Goal: Information Seeking & Learning: Learn about a topic

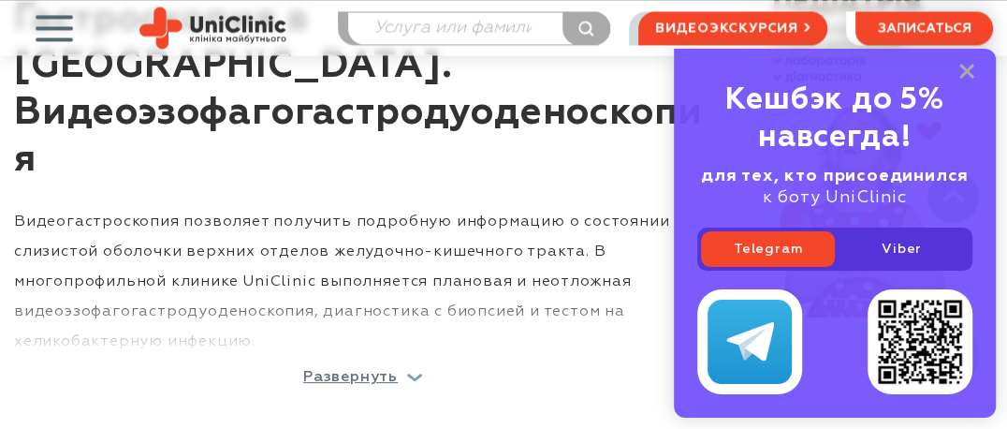
scroll to position [1685, 0]
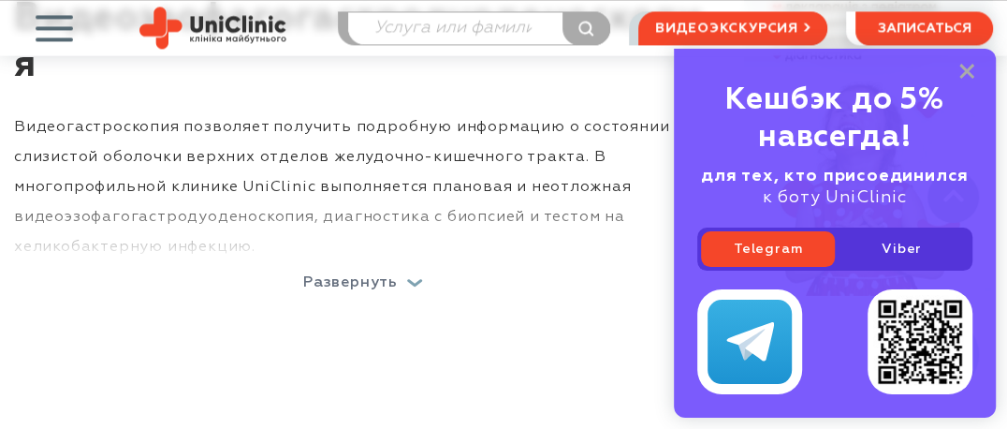
click at [368, 275] on p "Развернуть" at bounding box center [350, 282] width 95 height 15
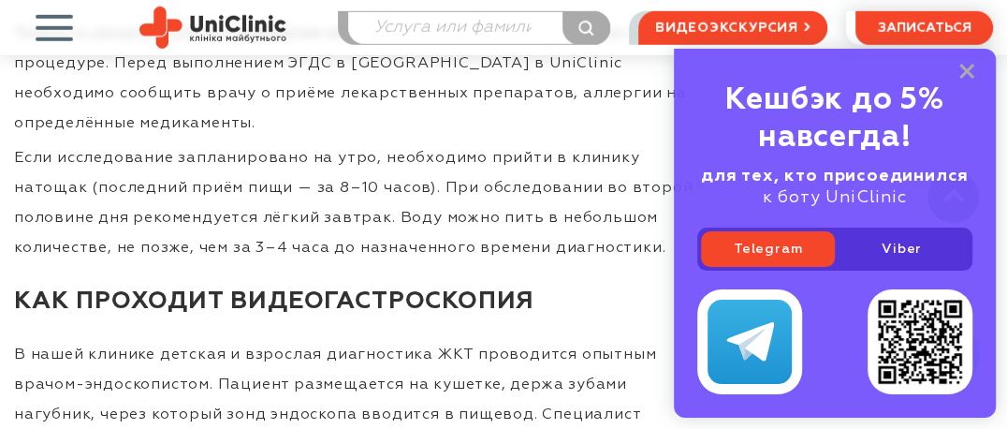
scroll to position [3077, 0]
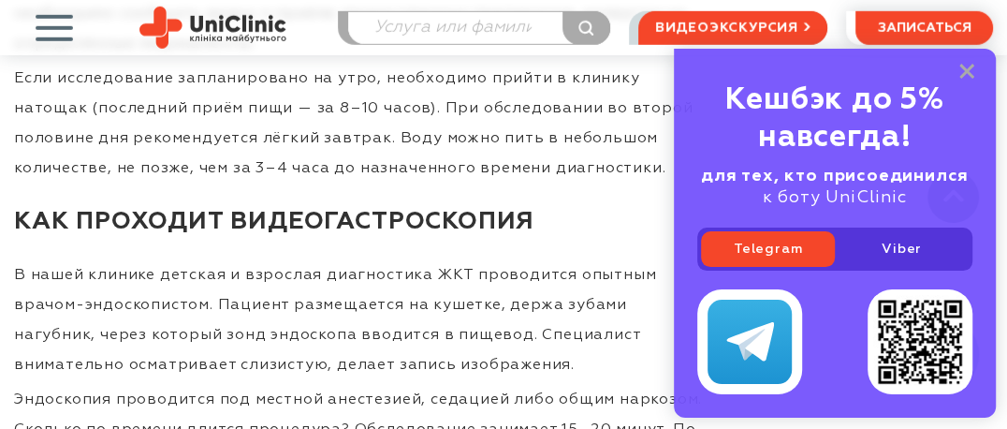
scroll to position [3114, 0]
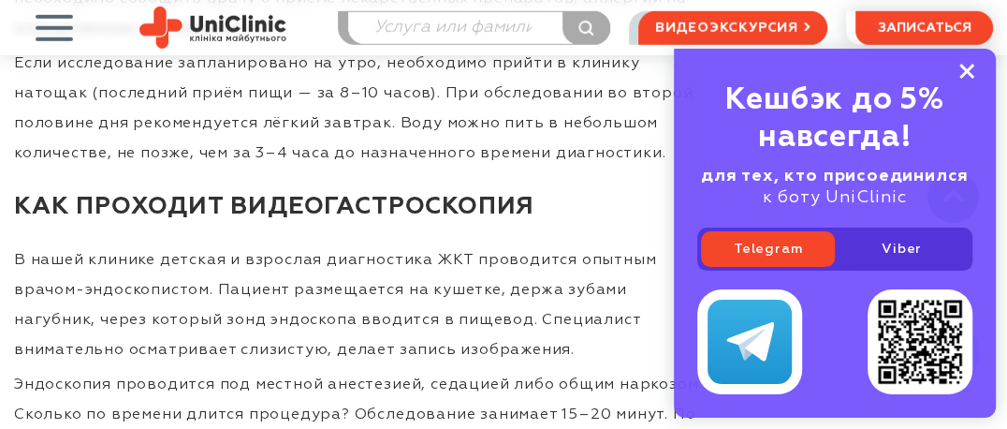
click at [966, 74] on icon at bounding box center [966, 72] width 15 height 16
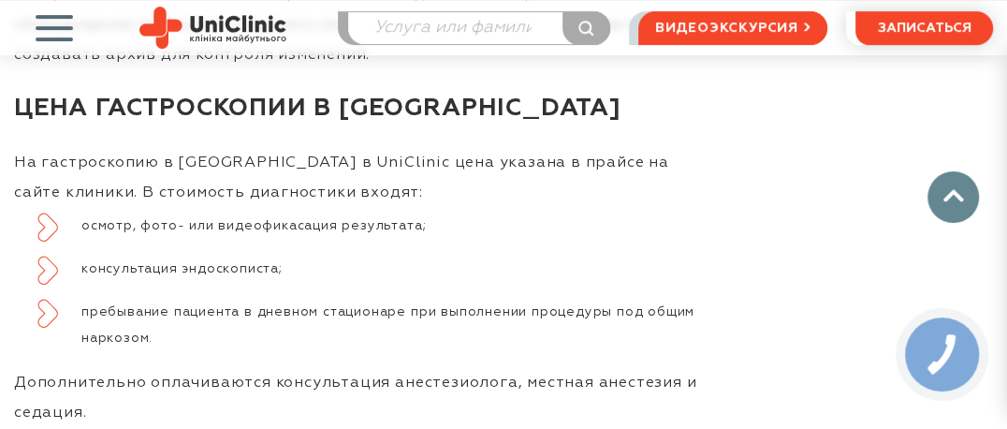
scroll to position [4425, 0]
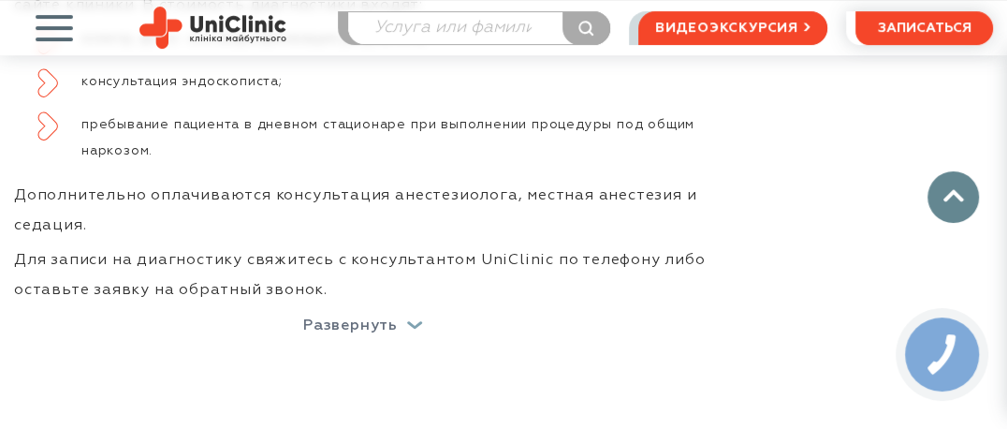
click at [364, 318] on p "Развернуть" at bounding box center [350, 325] width 95 height 15
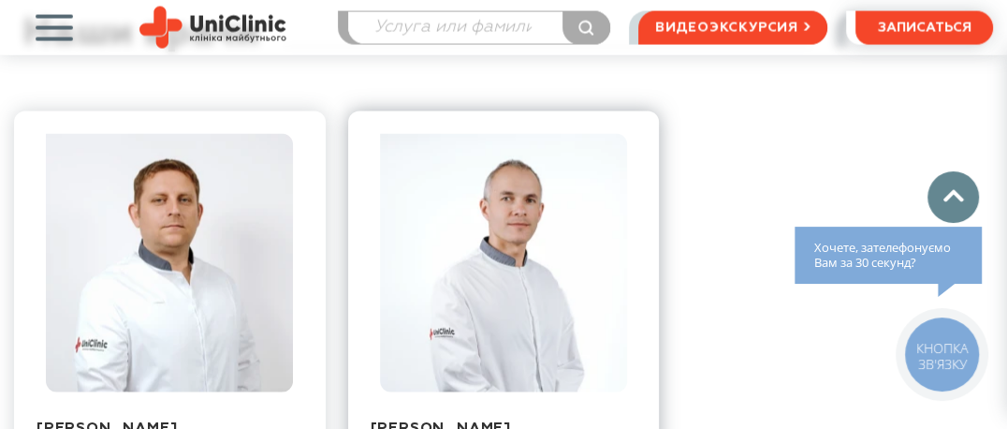
scroll to position [2234, 0]
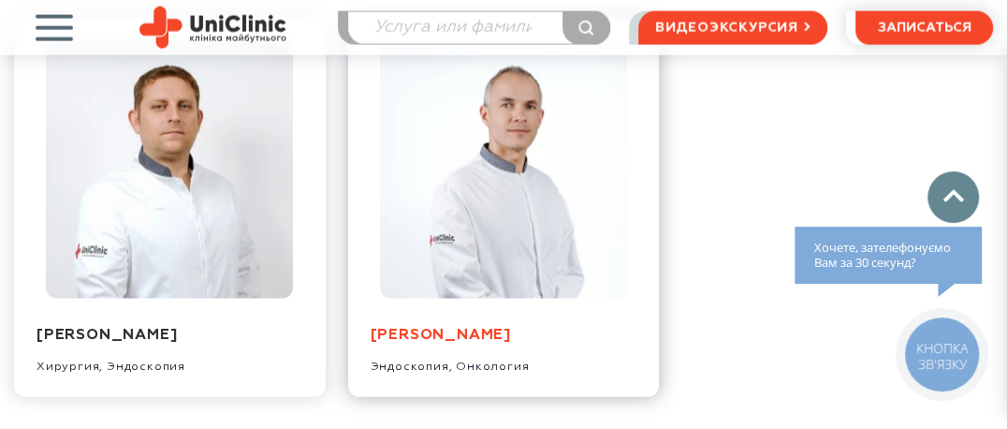
click at [446, 328] on link "[PERSON_NAME]" at bounding box center [441, 335] width 140 height 15
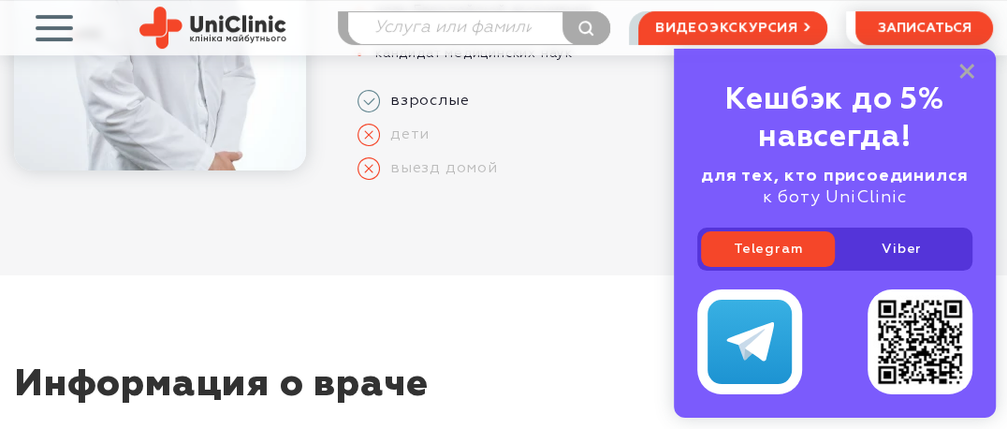
scroll to position [467, 0]
